Goal: Navigation & Orientation: Find specific page/section

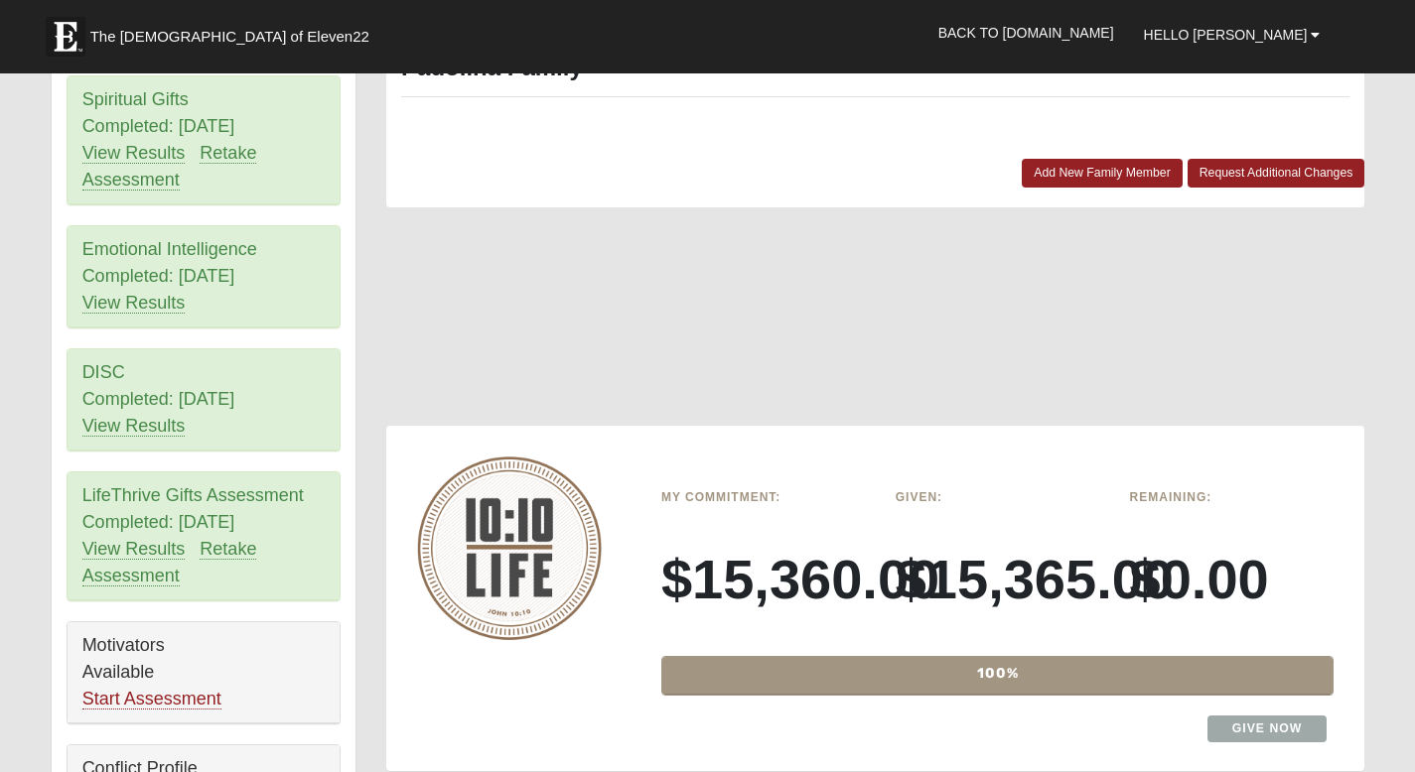
scroll to position [540, 0]
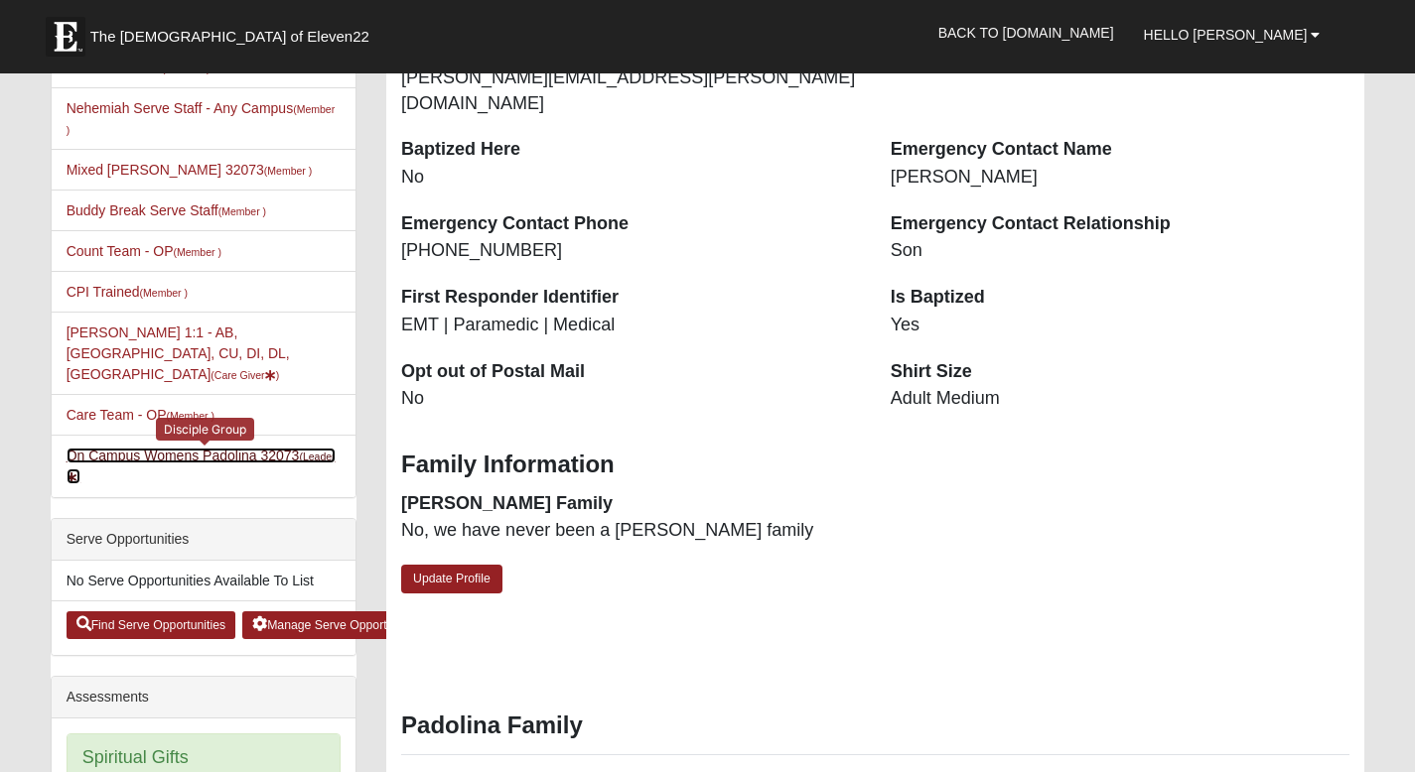
click at [195, 448] on link "On Campus Womens Padolina 32073 (Leader )" at bounding box center [201, 466] width 269 height 37
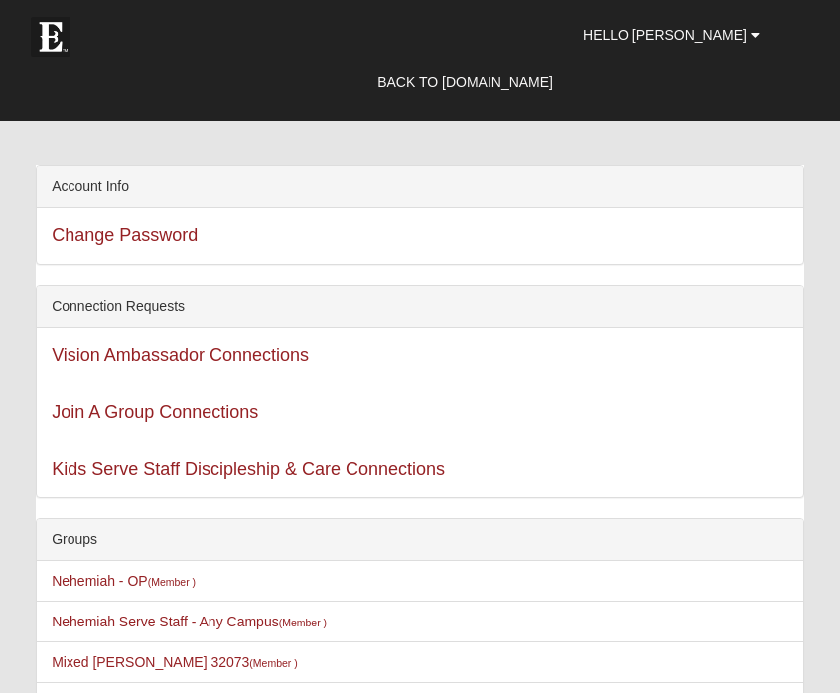
scroll to position [281, 0]
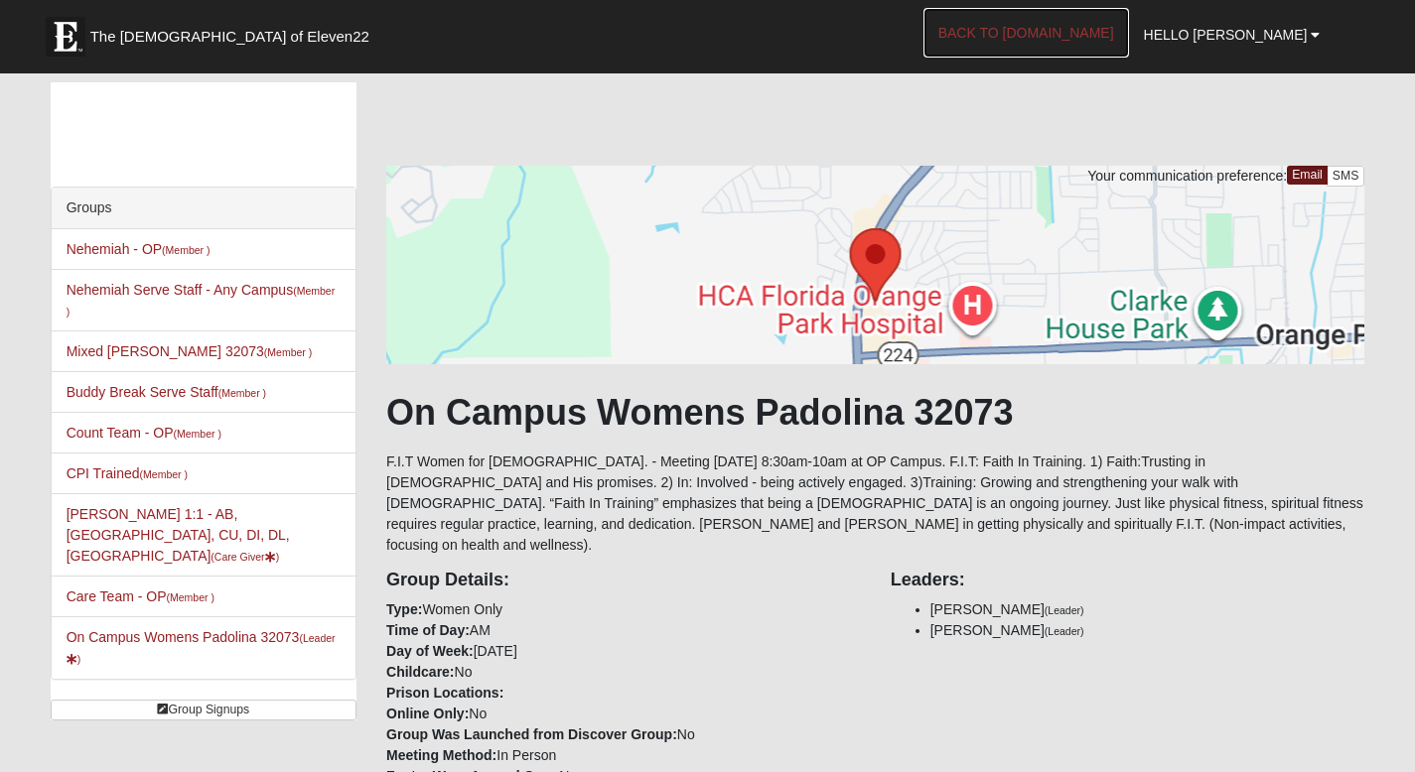
click at [1129, 32] on link "Back to [DOMAIN_NAME]" at bounding box center [1025, 33] width 205 height 50
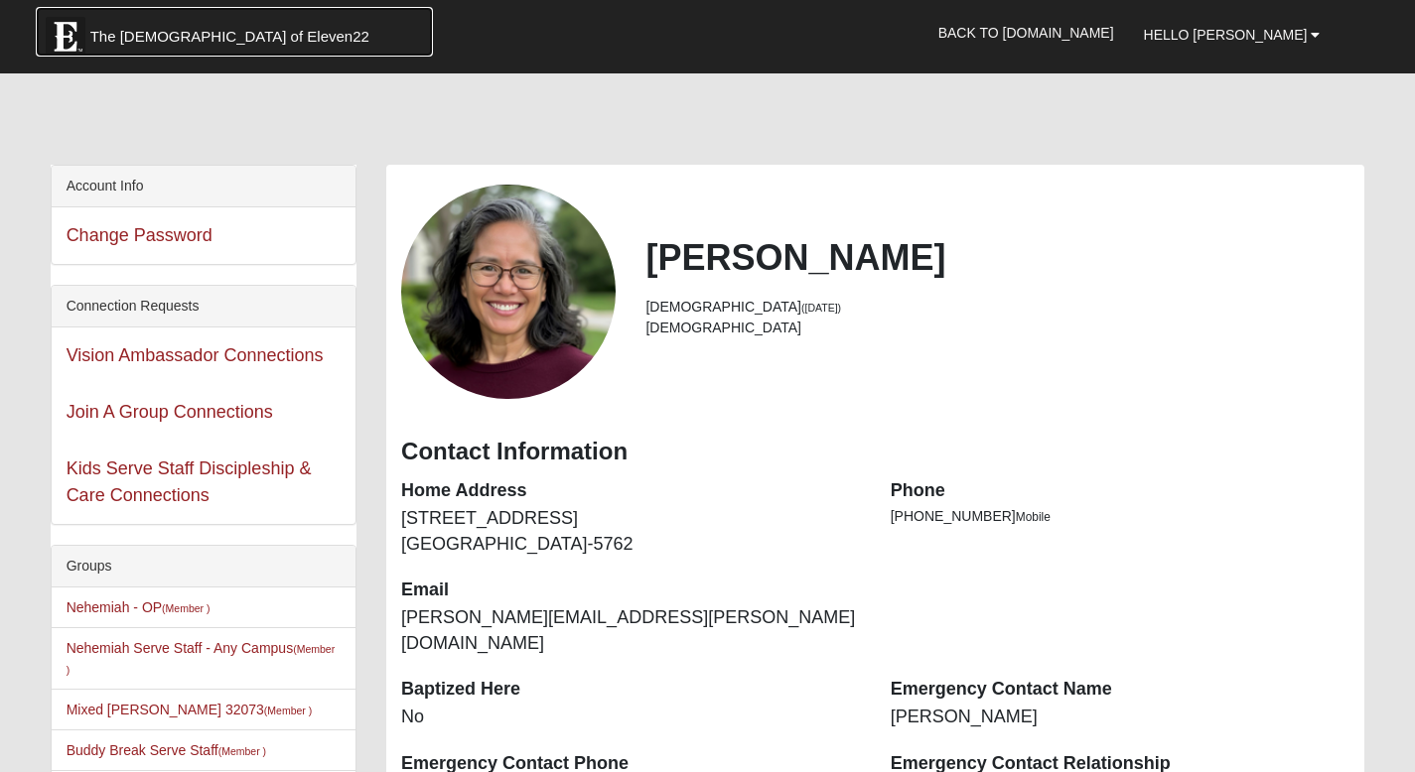
click at [125, 22] on link "The [DEMOGRAPHIC_DATA] of Eleven22" at bounding box center [234, 32] width 397 height 50
